Goal: Find specific page/section: Find specific page/section

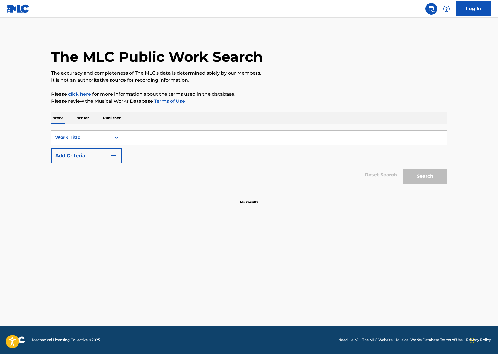
click at [145, 137] on input "Search Form" at bounding box center [284, 137] width 324 height 14
click at [86, 123] on p "Writer" at bounding box center [83, 118] width 16 height 12
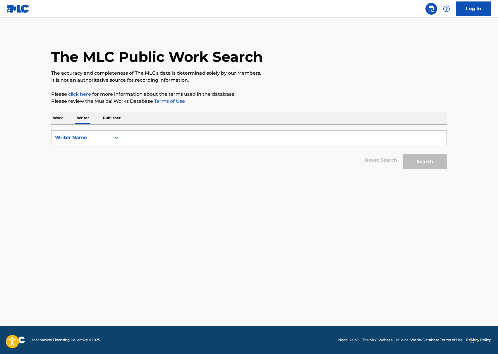
click at [64, 116] on p "Work" at bounding box center [57, 118] width 13 height 12
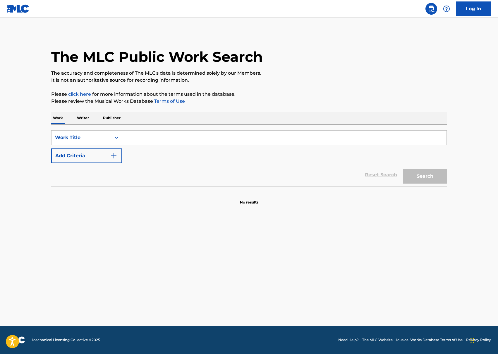
click at [81, 118] on p "Writer" at bounding box center [83, 118] width 16 height 12
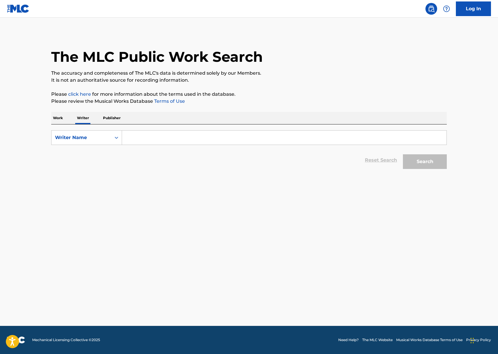
click at [119, 118] on p "Publisher" at bounding box center [111, 118] width 21 height 12
click at [91, 117] on div "Work Writer Publisher" at bounding box center [249, 118] width 396 height 12
click at [87, 117] on p "Writer" at bounding box center [83, 118] width 16 height 12
